Goal: Task Accomplishment & Management: Use online tool/utility

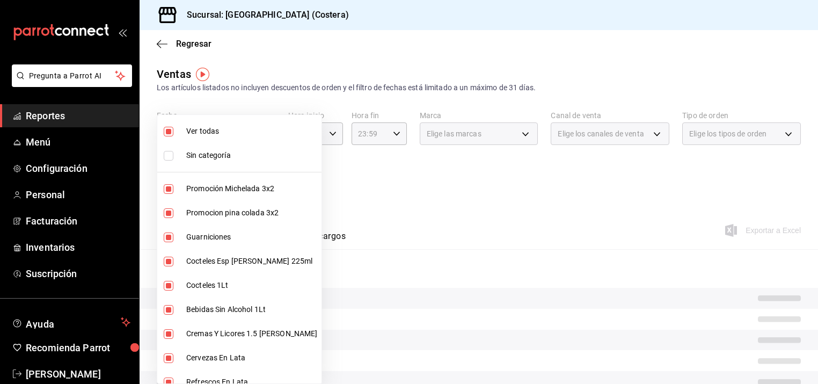
scroll to position [323, 0]
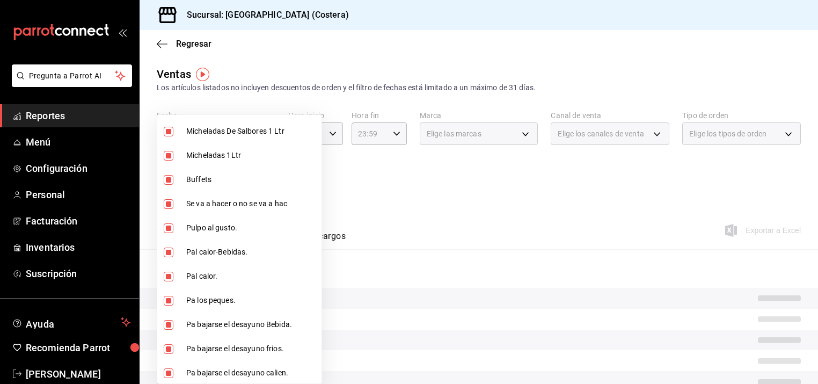
click at [169, 180] on input "checkbox" at bounding box center [169, 180] width 10 height 10
checkbox input "false"
type input "f9973abf-4d50-430f-a3a0-1be1e9b440c3,4500806b-e482-404f-ace7-b7714d25f1ae,b7f0a…"
checkbox input "false"
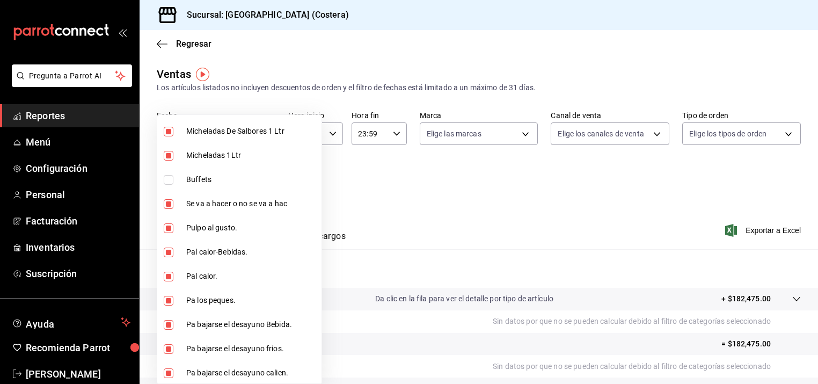
click at [399, 180] on div at bounding box center [409, 192] width 818 height 384
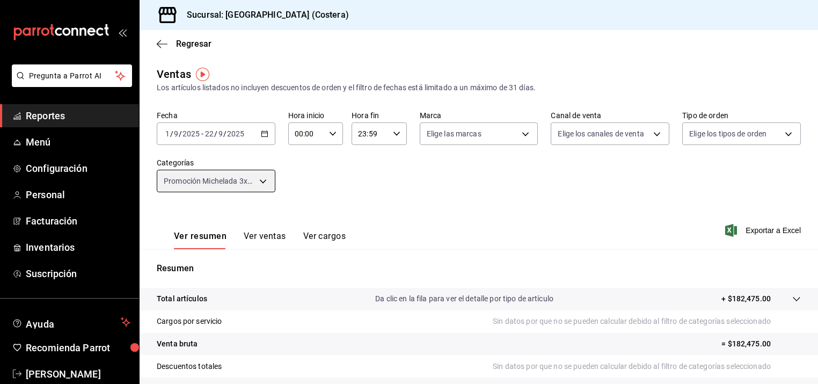
scroll to position [1, 0]
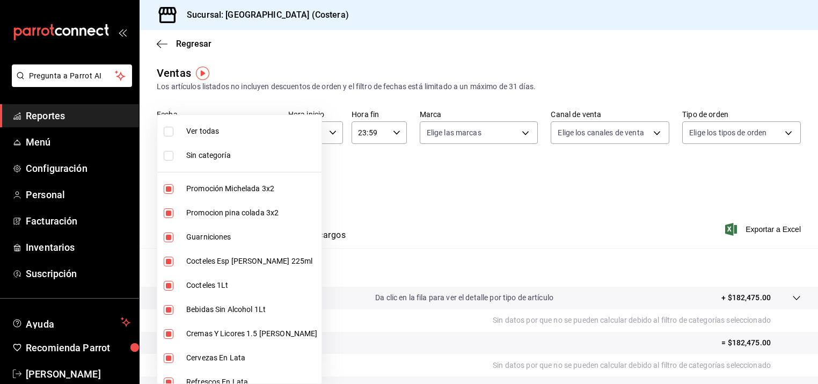
click at [266, 183] on body "Pregunta a Parrot AI Reportes Menú Configuración Personal Facturación Inventari…" at bounding box center [409, 192] width 818 height 384
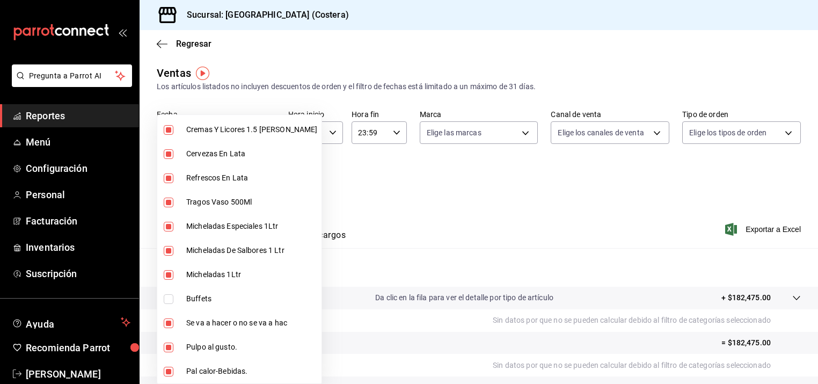
scroll to position [214, 0]
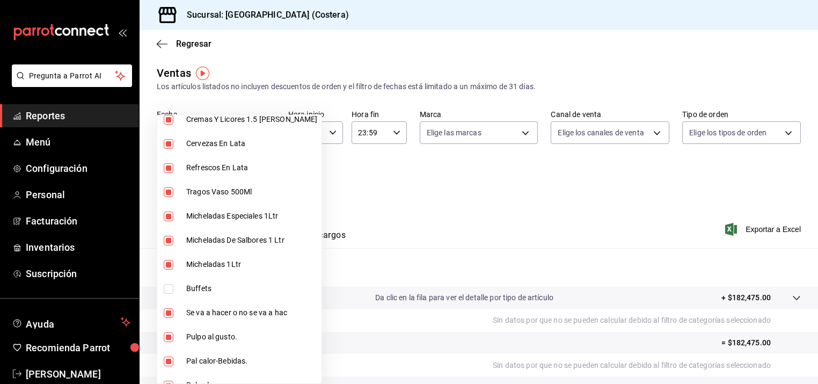
click at [167, 287] on input "checkbox" at bounding box center [169, 289] width 10 height 10
checkbox input "true"
type input "f9973abf-4d50-430f-a3a0-1be1e9b440c3,4500806b-e482-404f-ace7-b7714d25f1ae,b7f0a…"
checkbox input "true"
click at [169, 290] on input "checkbox" at bounding box center [169, 289] width 10 height 10
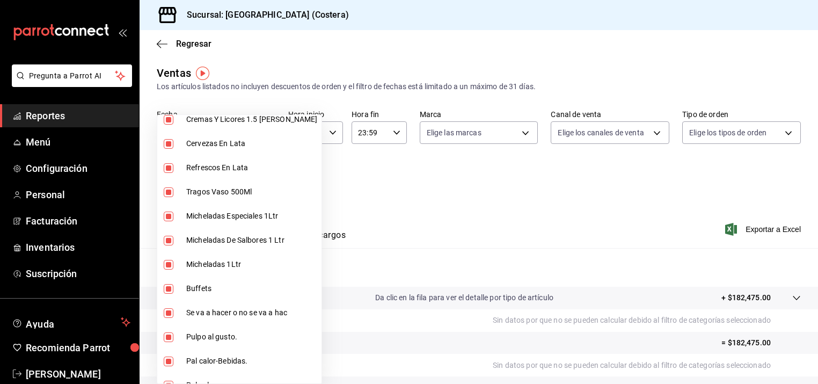
checkbox input "false"
type input "f9973abf-4d50-430f-a3a0-1be1e9b440c3,4500806b-e482-404f-ace7-b7714d25f1ae,b7f0a…"
checkbox input "false"
click at [370, 176] on div at bounding box center [409, 192] width 818 height 384
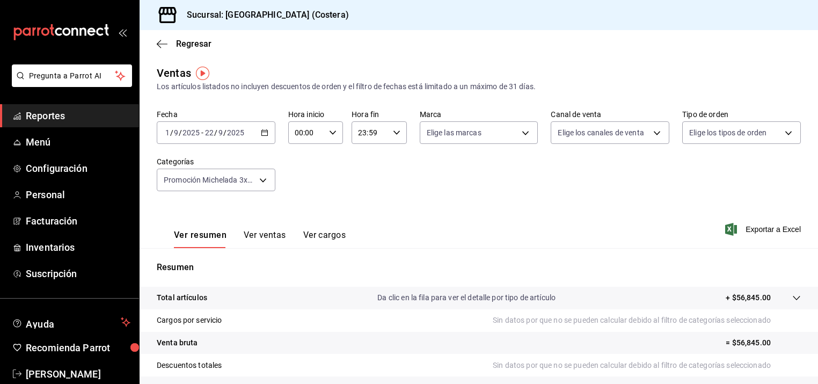
click at [58, 118] on span "Reportes" at bounding box center [78, 115] width 105 height 14
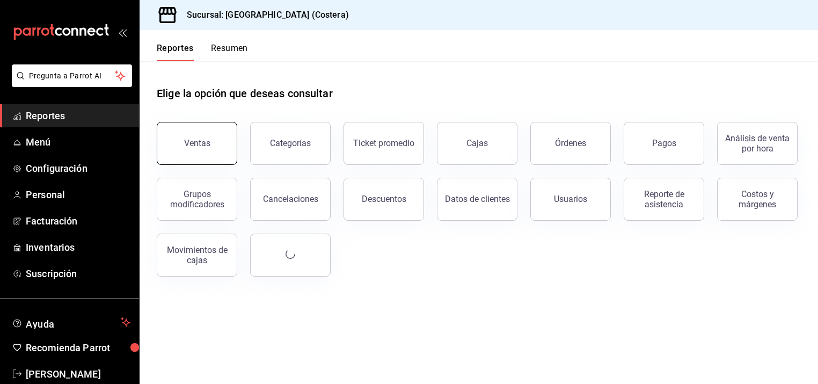
click at [215, 154] on button "Ventas" at bounding box center [197, 143] width 81 height 43
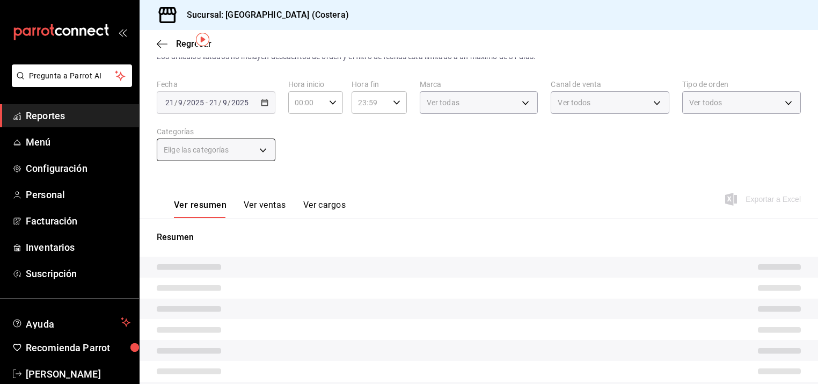
scroll to position [41, 0]
